Goal: Obtain resource: Download file/media

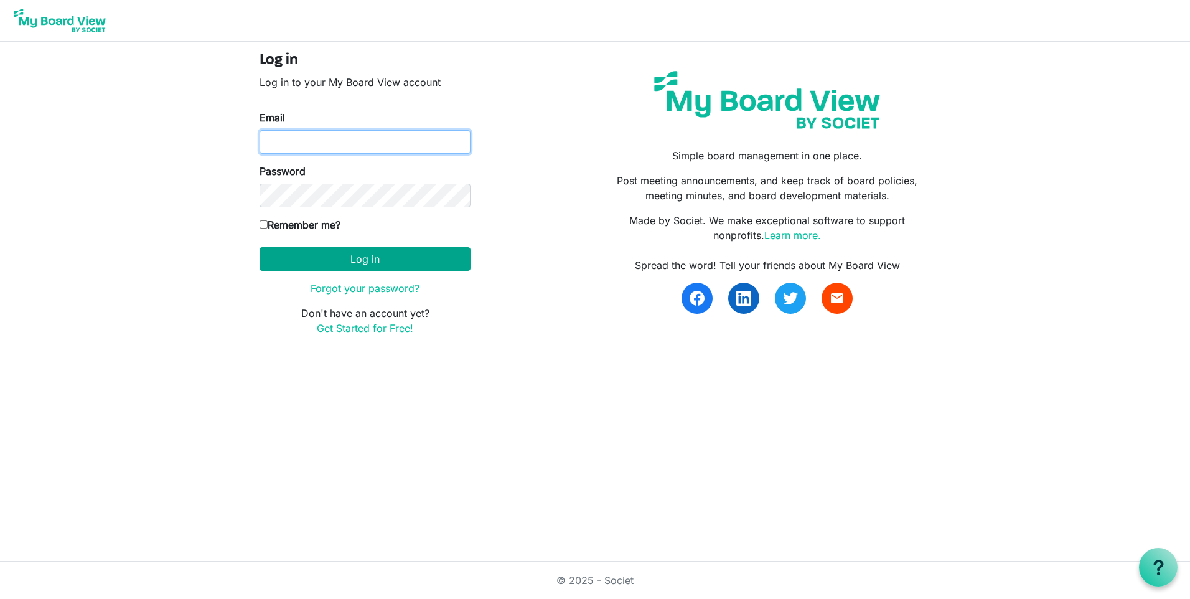
type input "duckphatchef@gmail.com"
click at [327, 253] on button "Log in" at bounding box center [365, 259] width 211 height 24
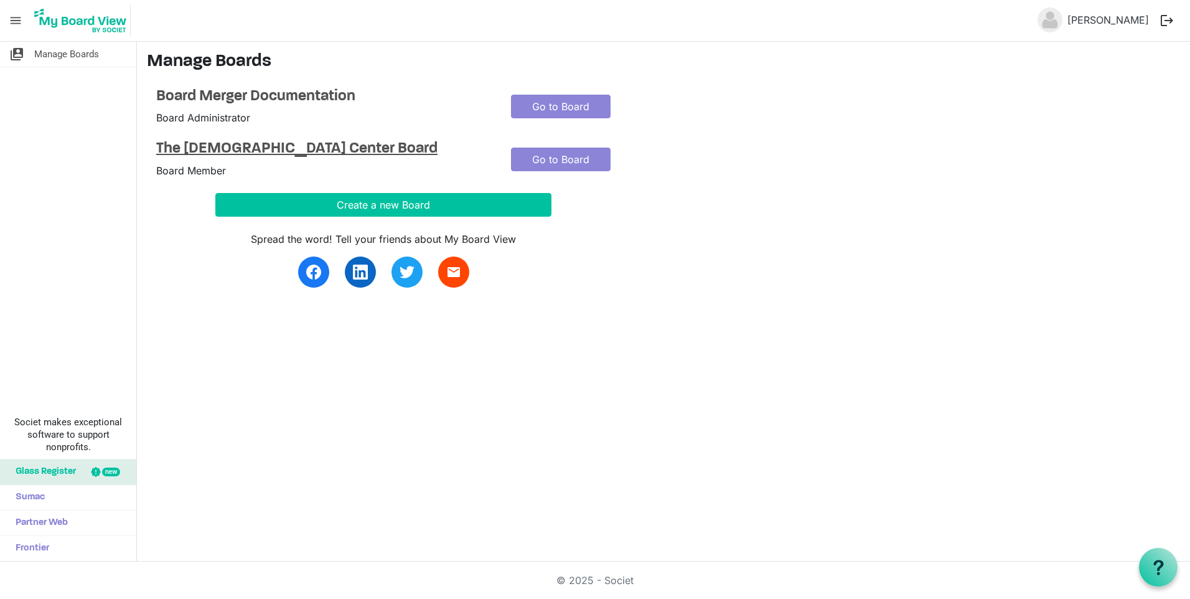
click at [197, 152] on h4 "The [DEMOGRAPHIC_DATA] Center Board" at bounding box center [324, 149] width 336 height 18
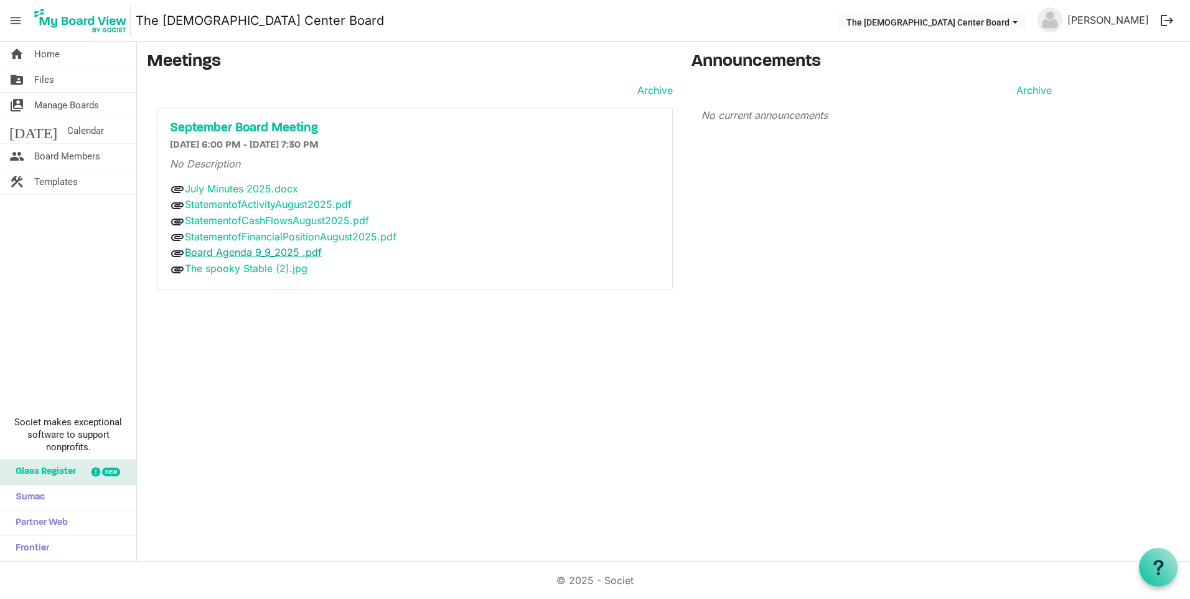
click at [227, 255] on link "Board Agenda 9_9_2025 .pdf" at bounding box center [253, 252] width 137 height 12
click at [260, 204] on link "StatementofActivityAugust2025.pdf" at bounding box center [268, 204] width 167 height 12
click at [289, 220] on link "StatementofCashFlowsAugust2025.pdf" at bounding box center [277, 220] width 184 height 12
click at [296, 233] on link "StatementofFinancialPositionAugust2025.pdf" at bounding box center [291, 236] width 212 height 12
click at [245, 274] on link "The spooky Stable (2).jpg" at bounding box center [246, 268] width 123 height 12
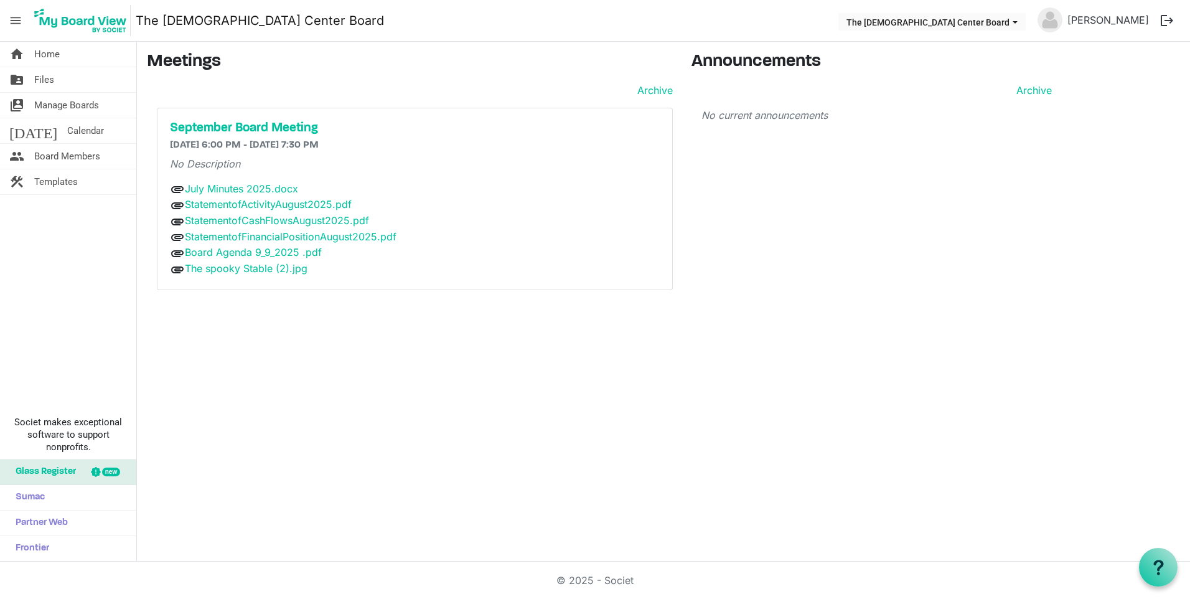
click at [723, 21] on nav "menu The LGBT Center Board The LGBT Center Board Jennifer Basanavage logout" at bounding box center [595, 21] width 1190 height 42
click at [18, 73] on span "folder_shared" at bounding box center [16, 79] width 15 height 25
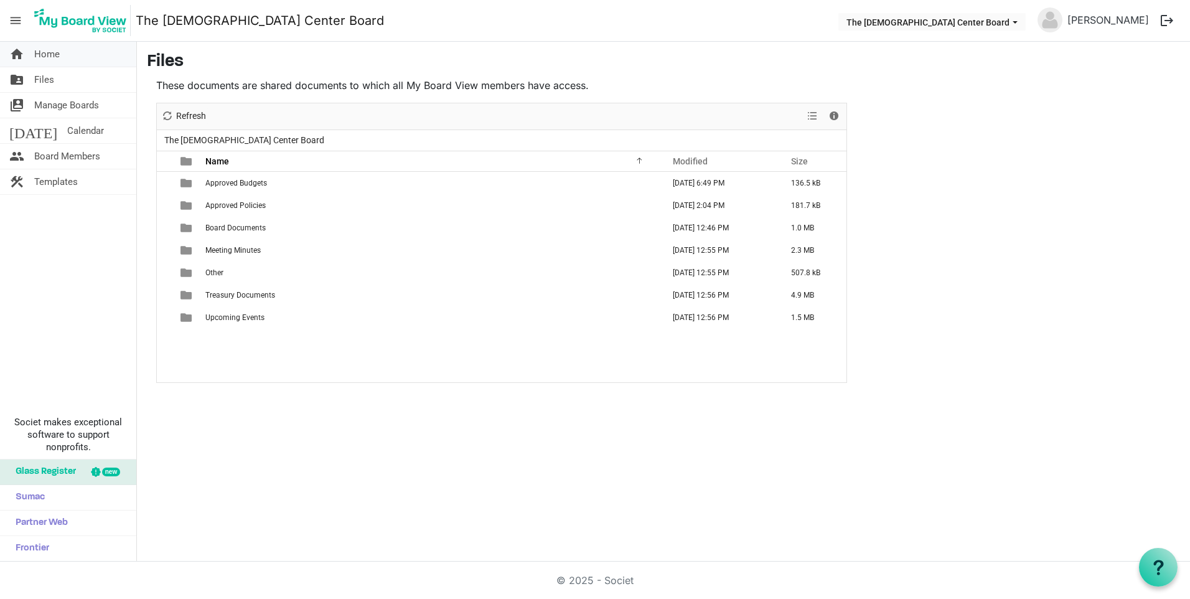
click at [39, 53] on span "Home" at bounding box center [47, 54] width 26 height 25
